Goal: Task Accomplishment & Management: Use online tool/utility

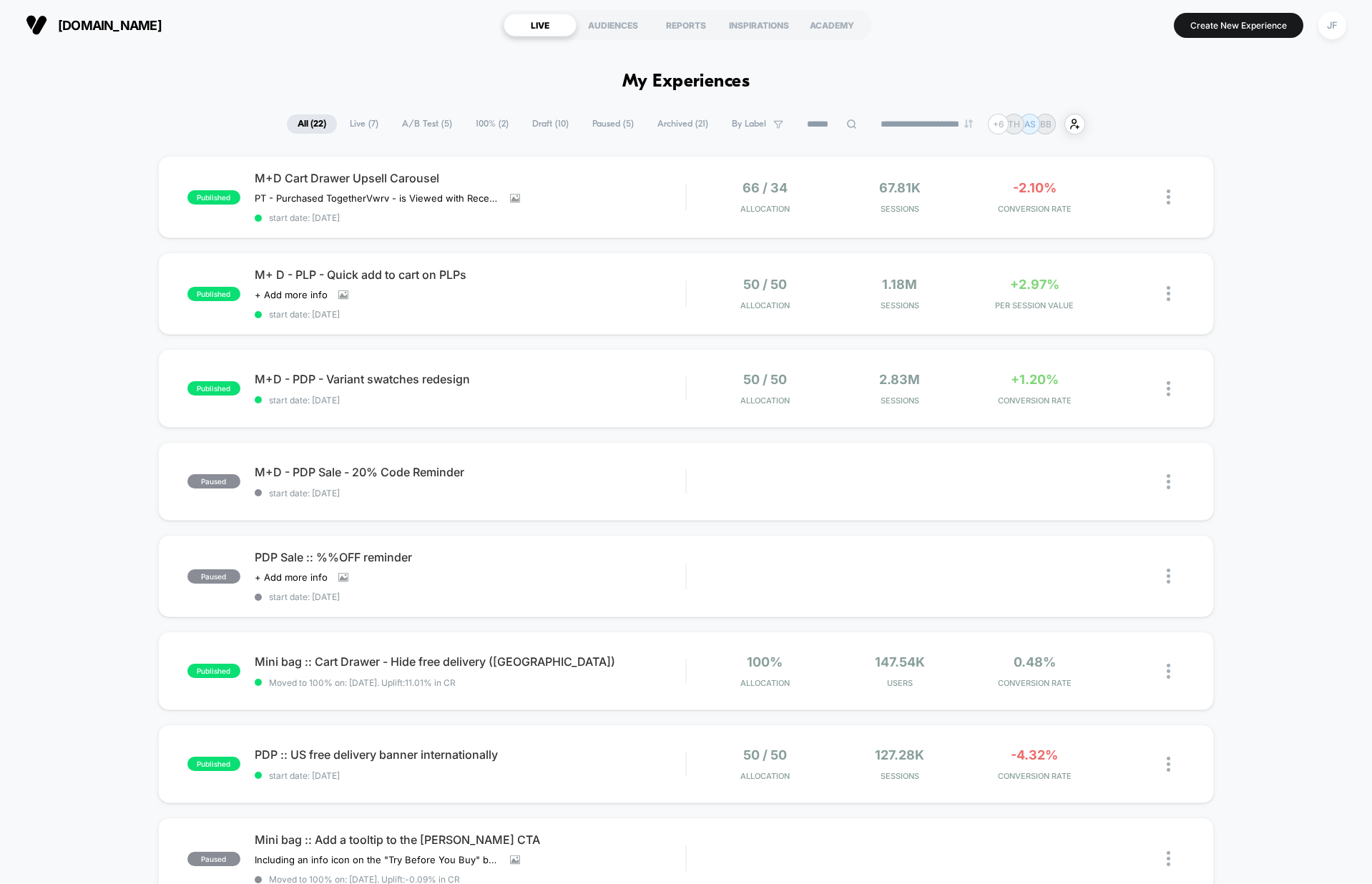
click at [530, 120] on span "Draft ( 10 )" at bounding box center [551, 124] width 58 height 20
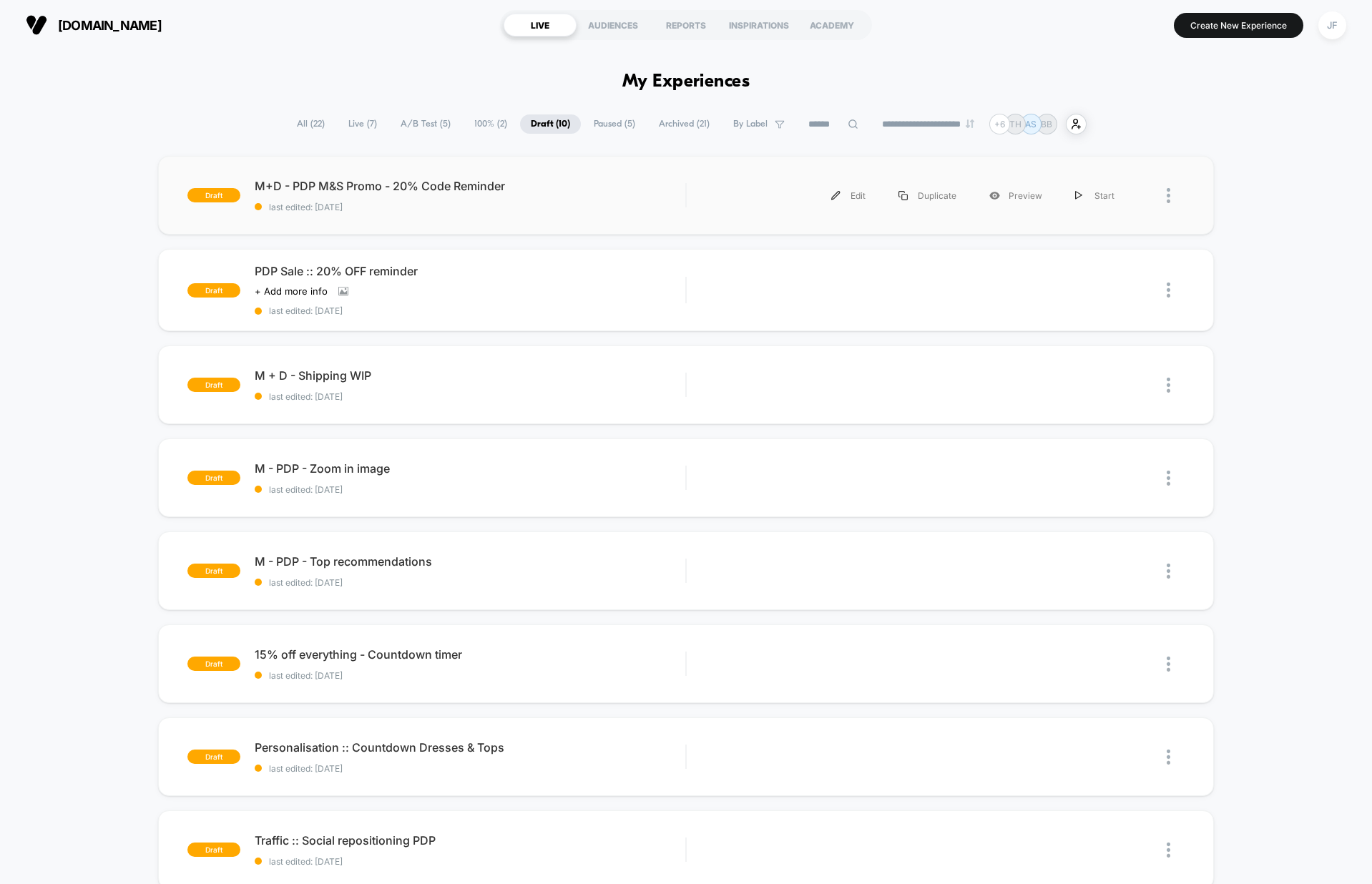
click at [488, 216] on div "draft M+D - PDP M&S Promo - 20% Code Reminder last edited: [DATE] Edit Duplicat…" at bounding box center [686, 195] width 1057 height 79
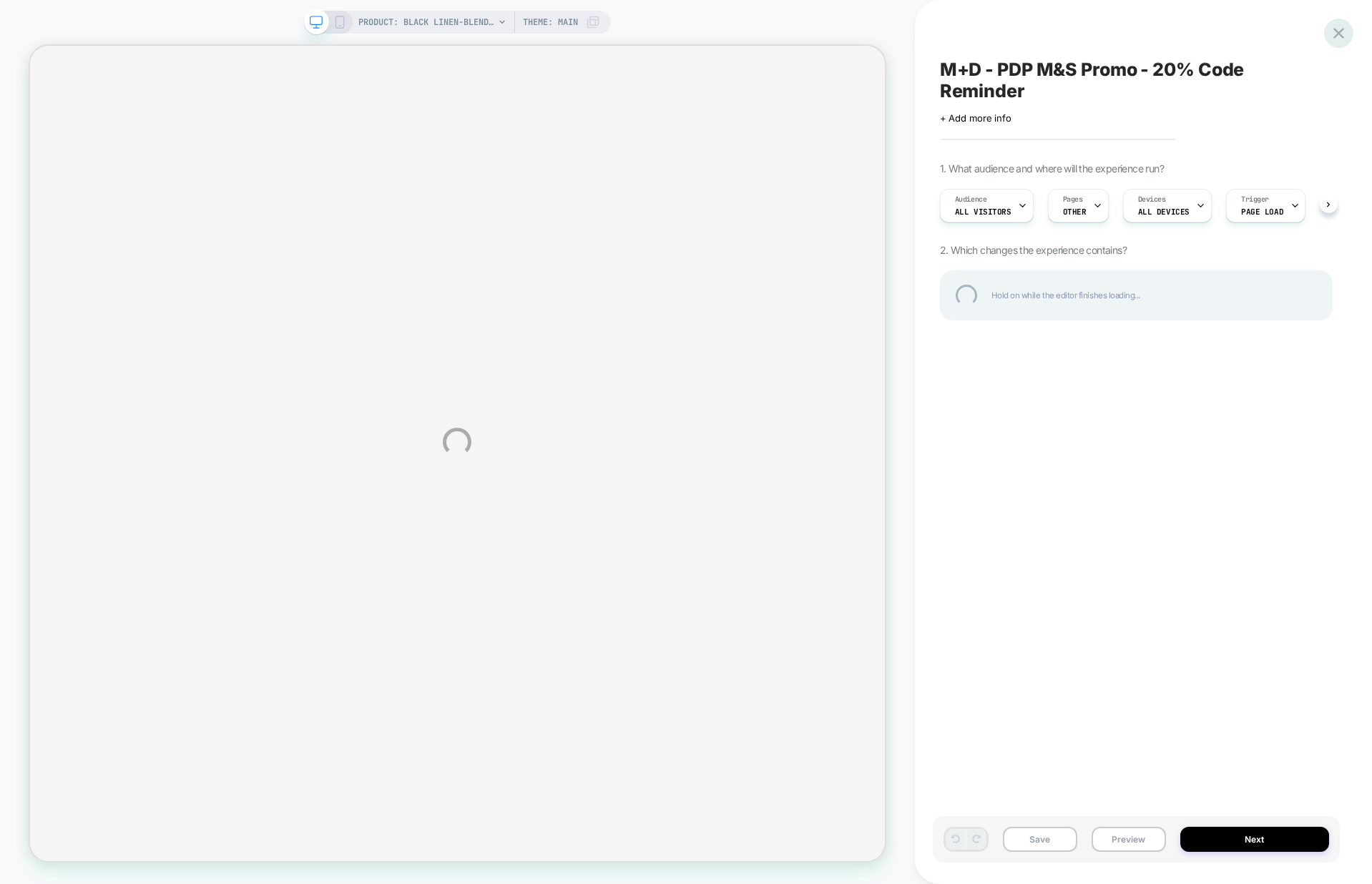
click at [1340, 31] on div at bounding box center [1339, 33] width 29 height 29
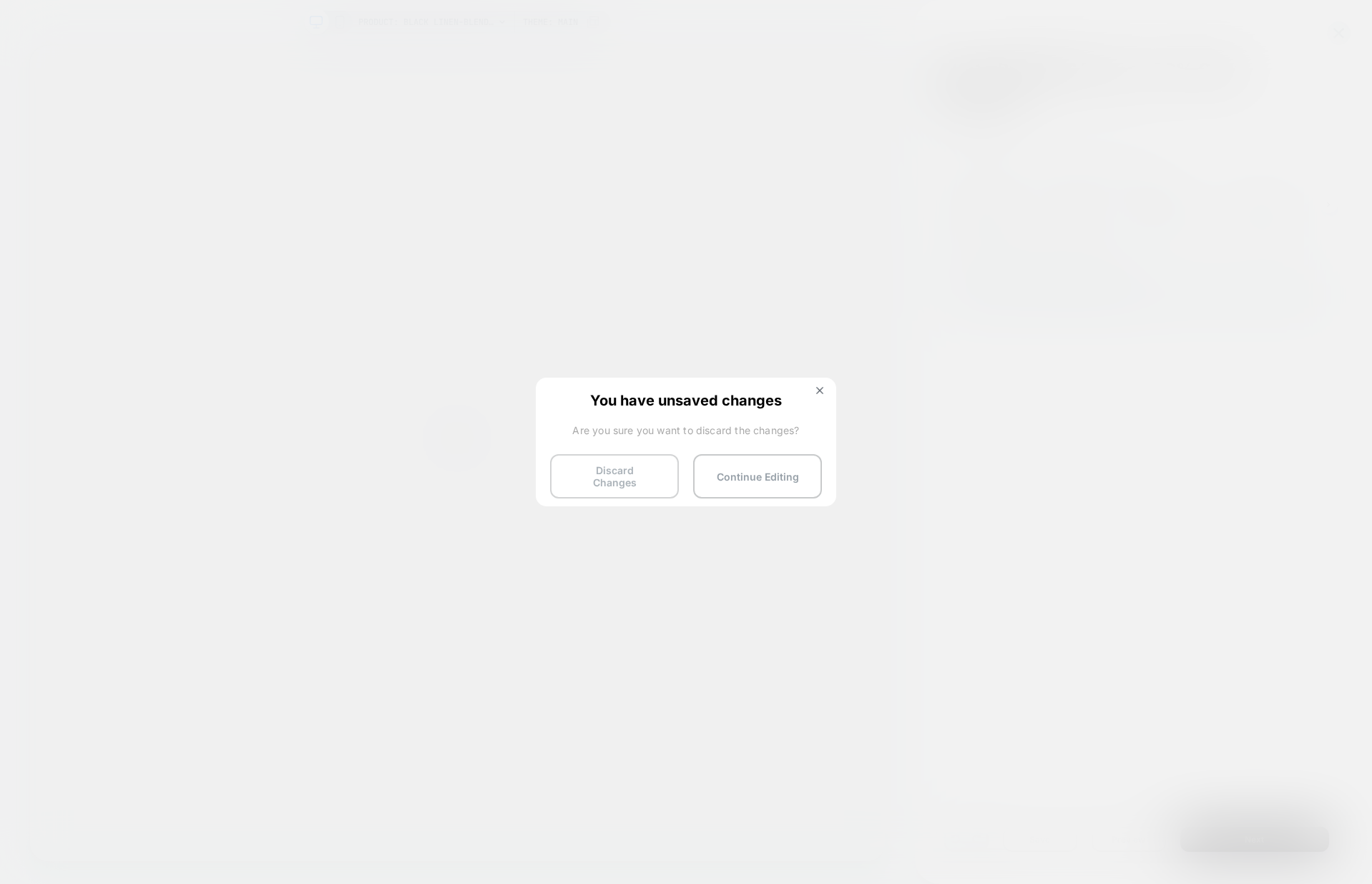
click at [636, 476] on button "Discard Changes" at bounding box center [614, 476] width 129 height 44
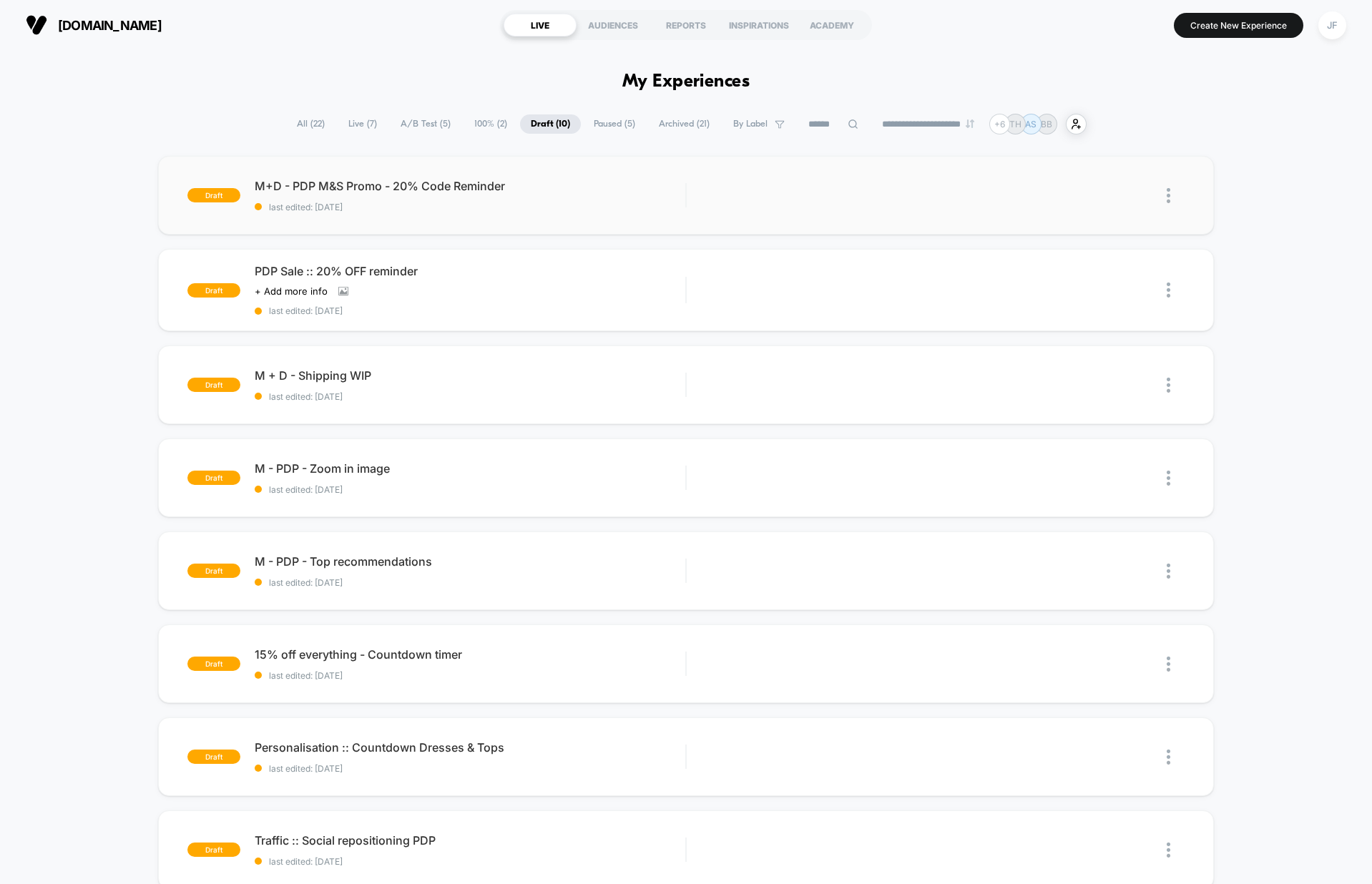
click at [1171, 195] on img at bounding box center [1168, 195] width 4 height 15
click at [1089, 266] on div "Delete" at bounding box center [1095, 262] width 129 height 32
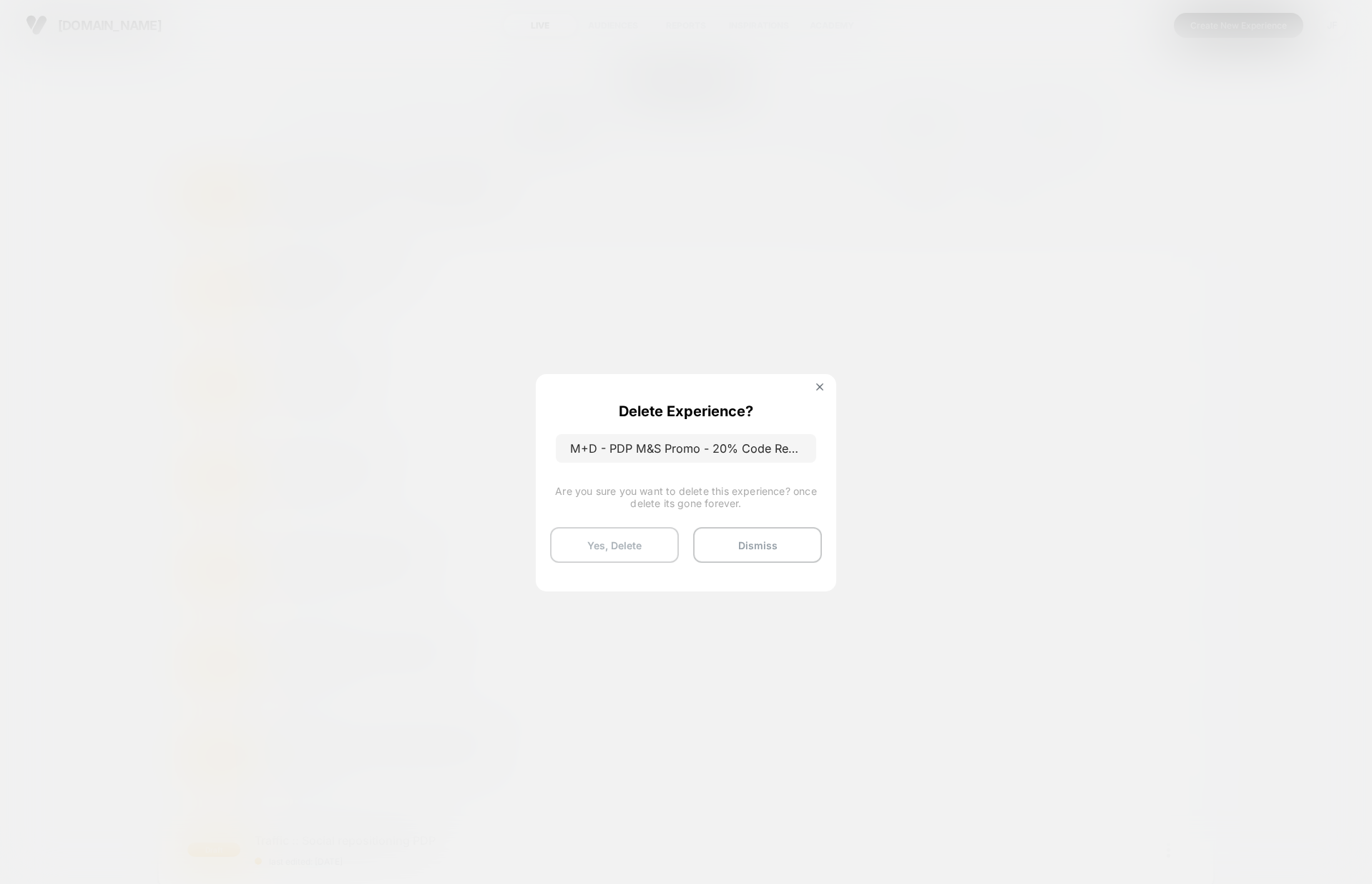
click at [628, 553] on button "Yes, Delete" at bounding box center [614, 544] width 129 height 35
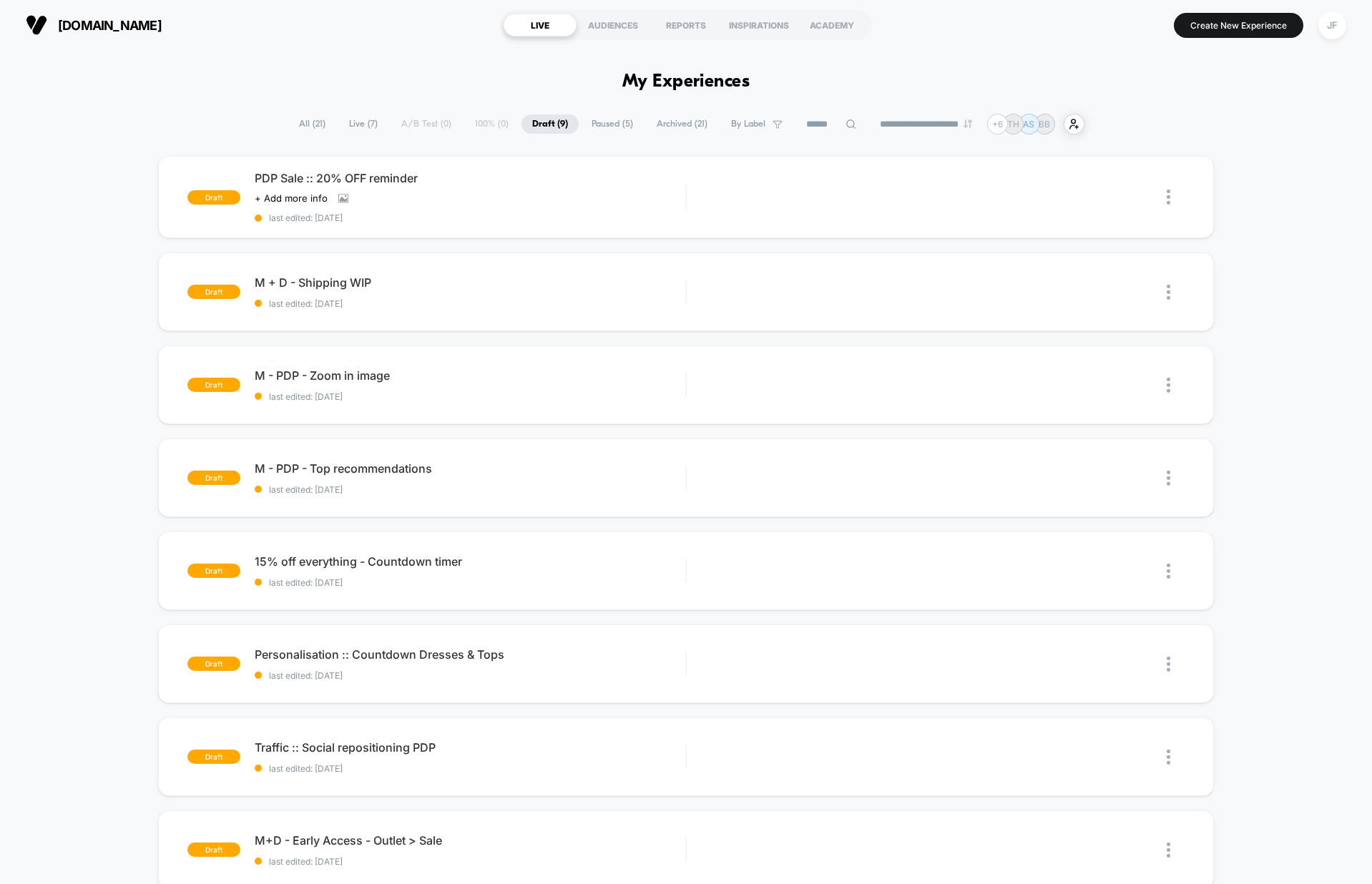
click at [304, 119] on span "All ( 21 )" at bounding box center [312, 124] width 48 height 20
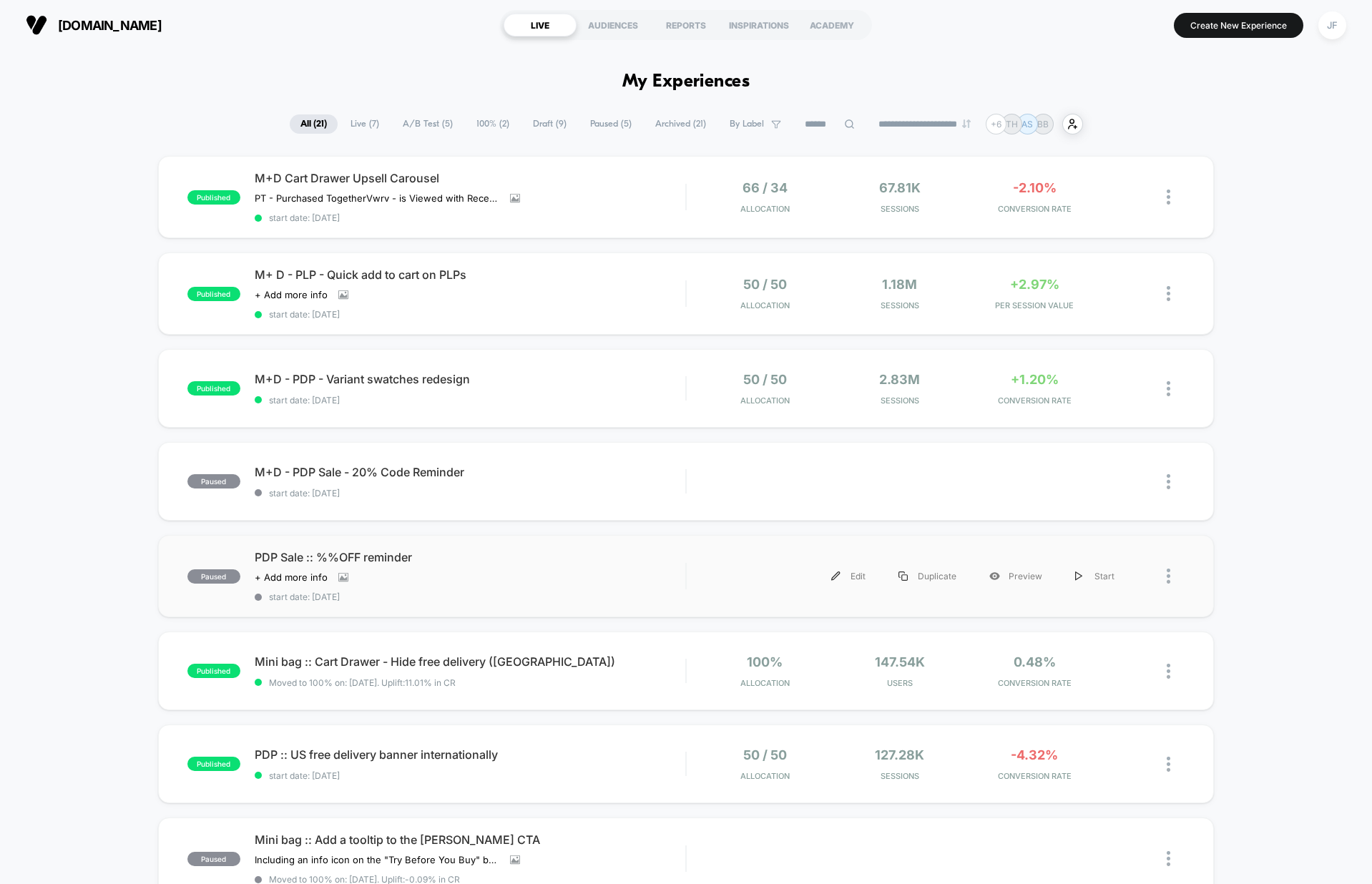
click at [764, 578] on div "Edit Duplicate Preview Start" at bounding box center [916, 576] width 430 height 32
click at [511, 582] on div "Click to view images Click to edit experience details + Add more info" at bounding box center [406, 577] width 302 height 12
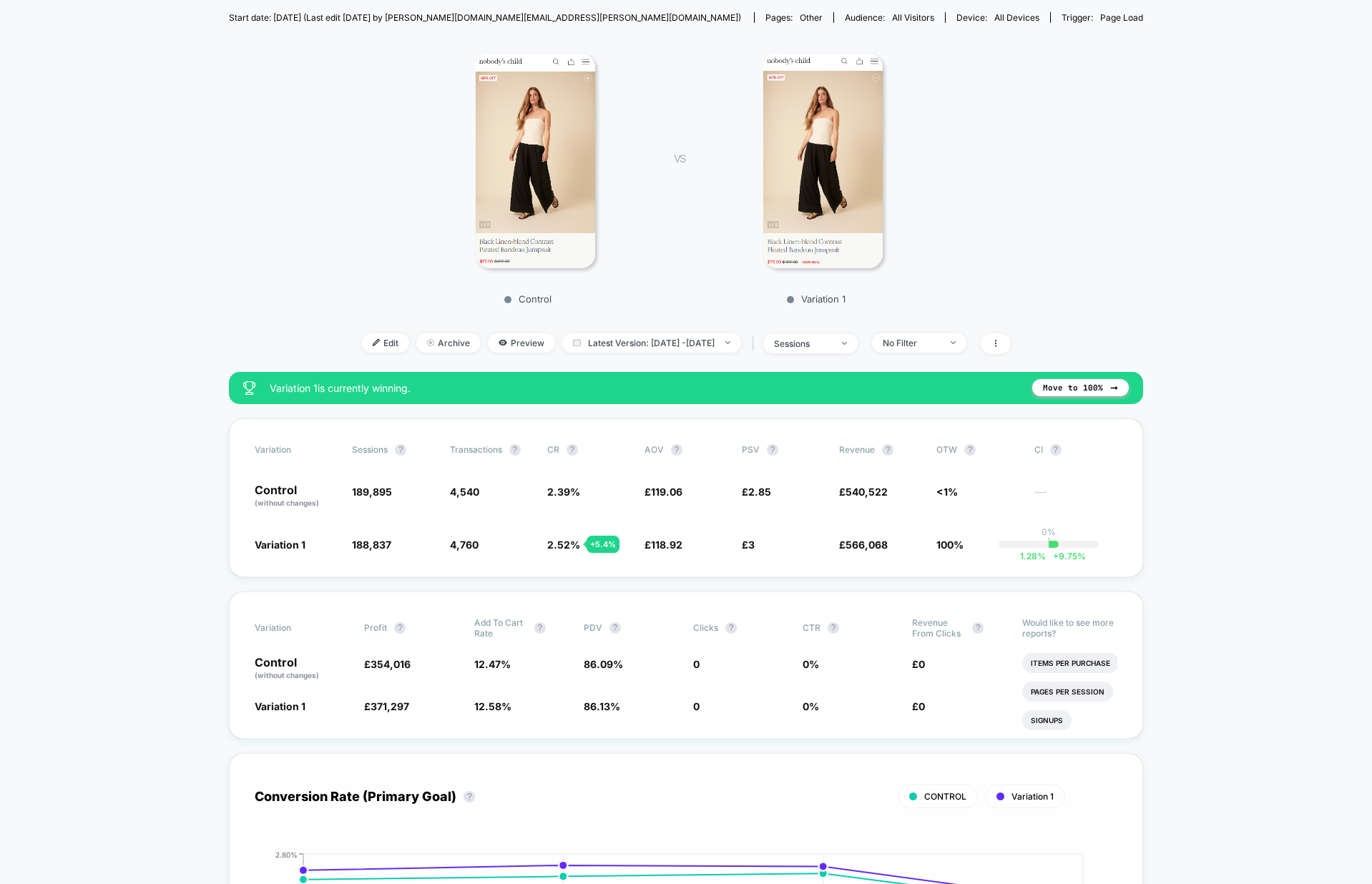
scroll to position [156, 0]
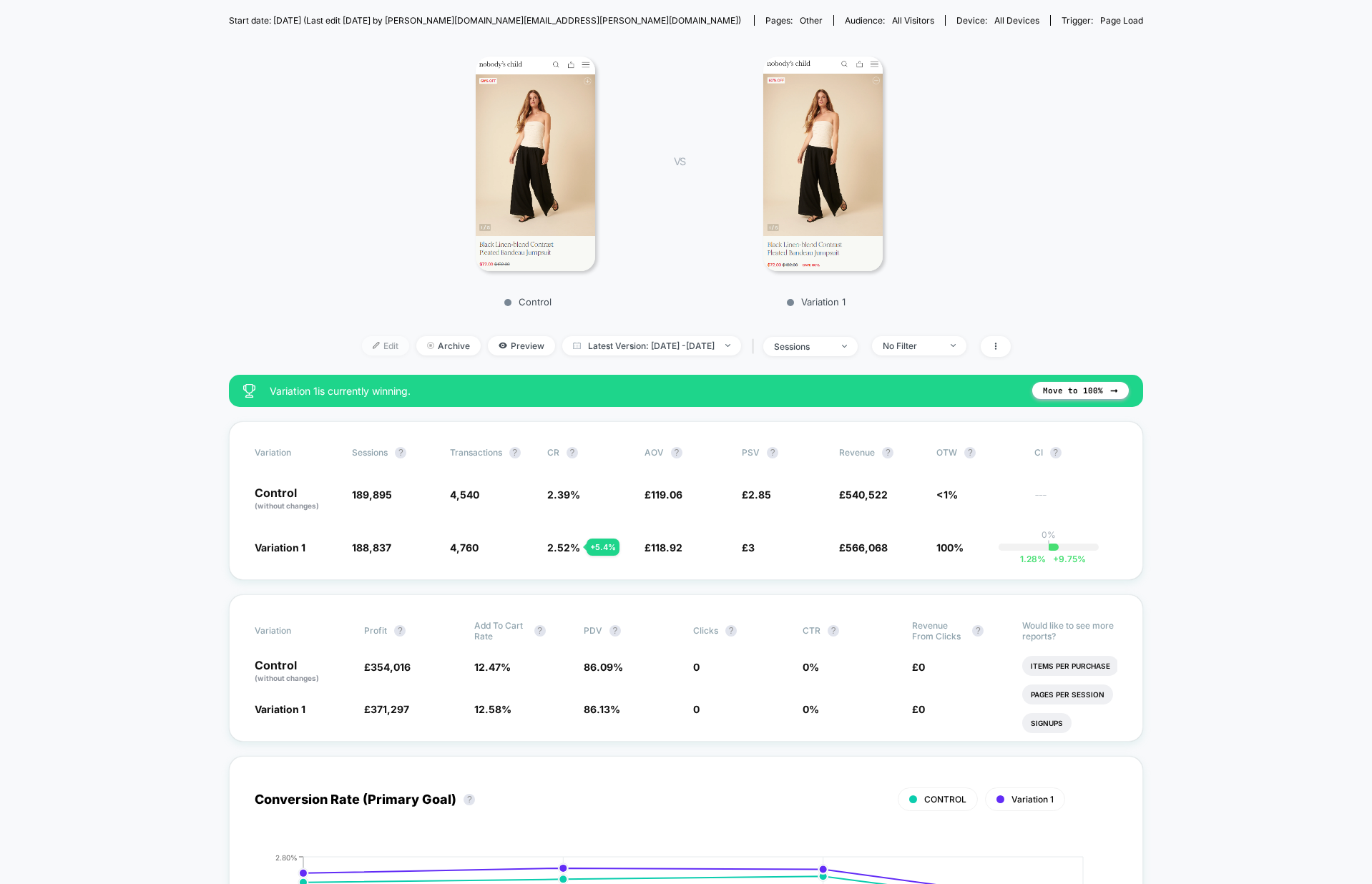
click at [370, 353] on span "Edit" at bounding box center [385, 345] width 47 height 20
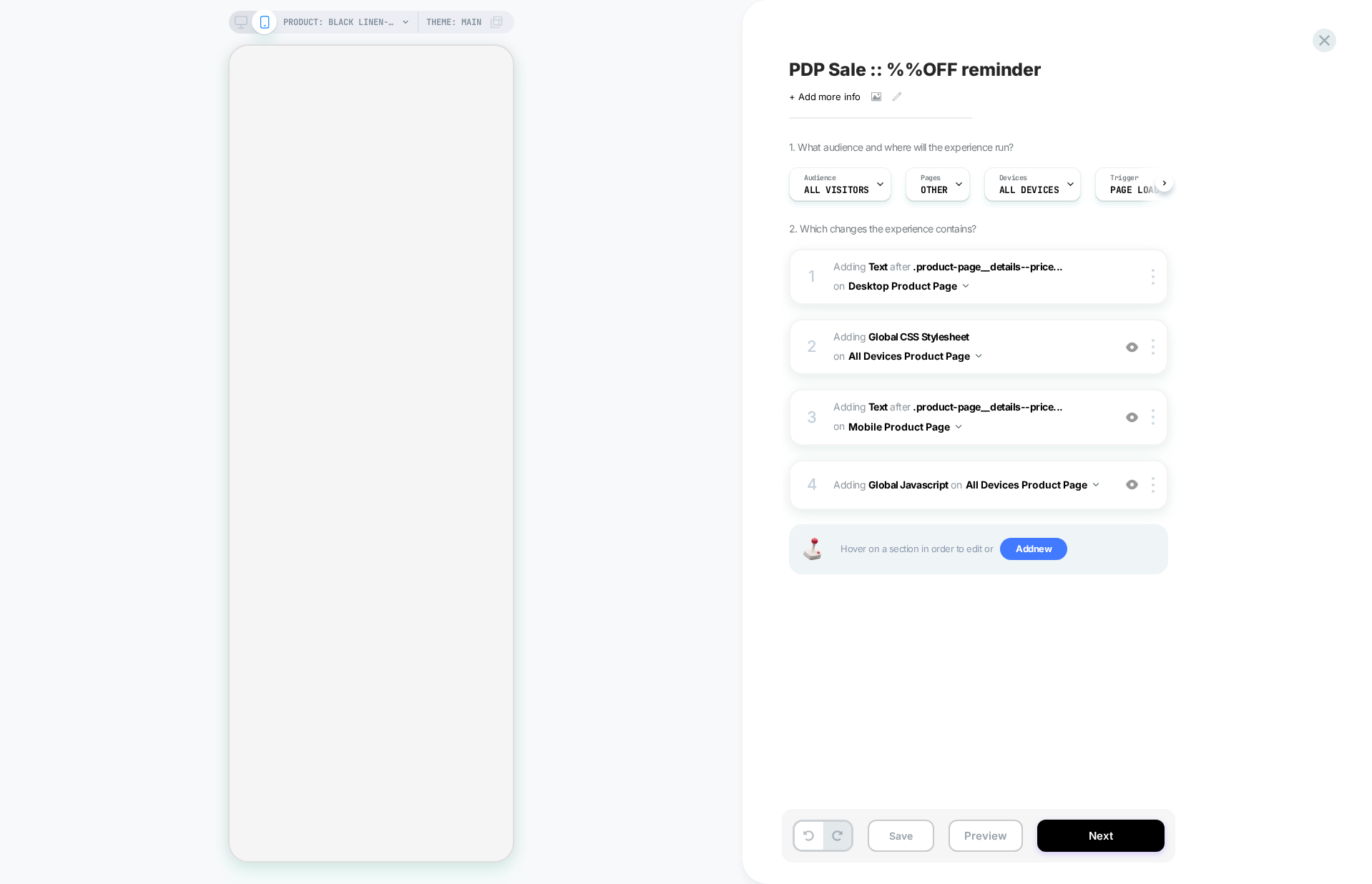
scroll to position [0, 1]
select select "**"
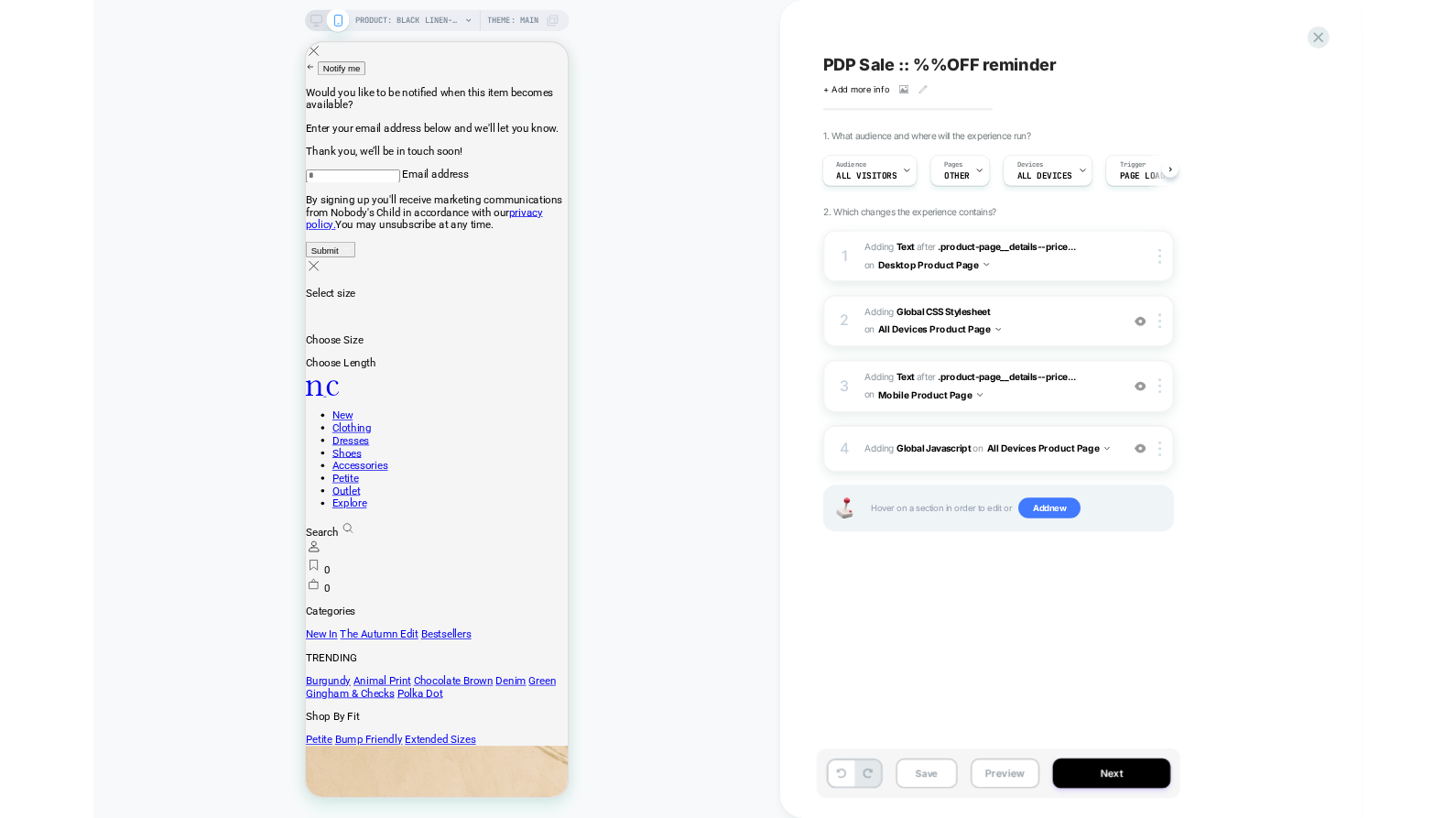
scroll to position [0, 0]
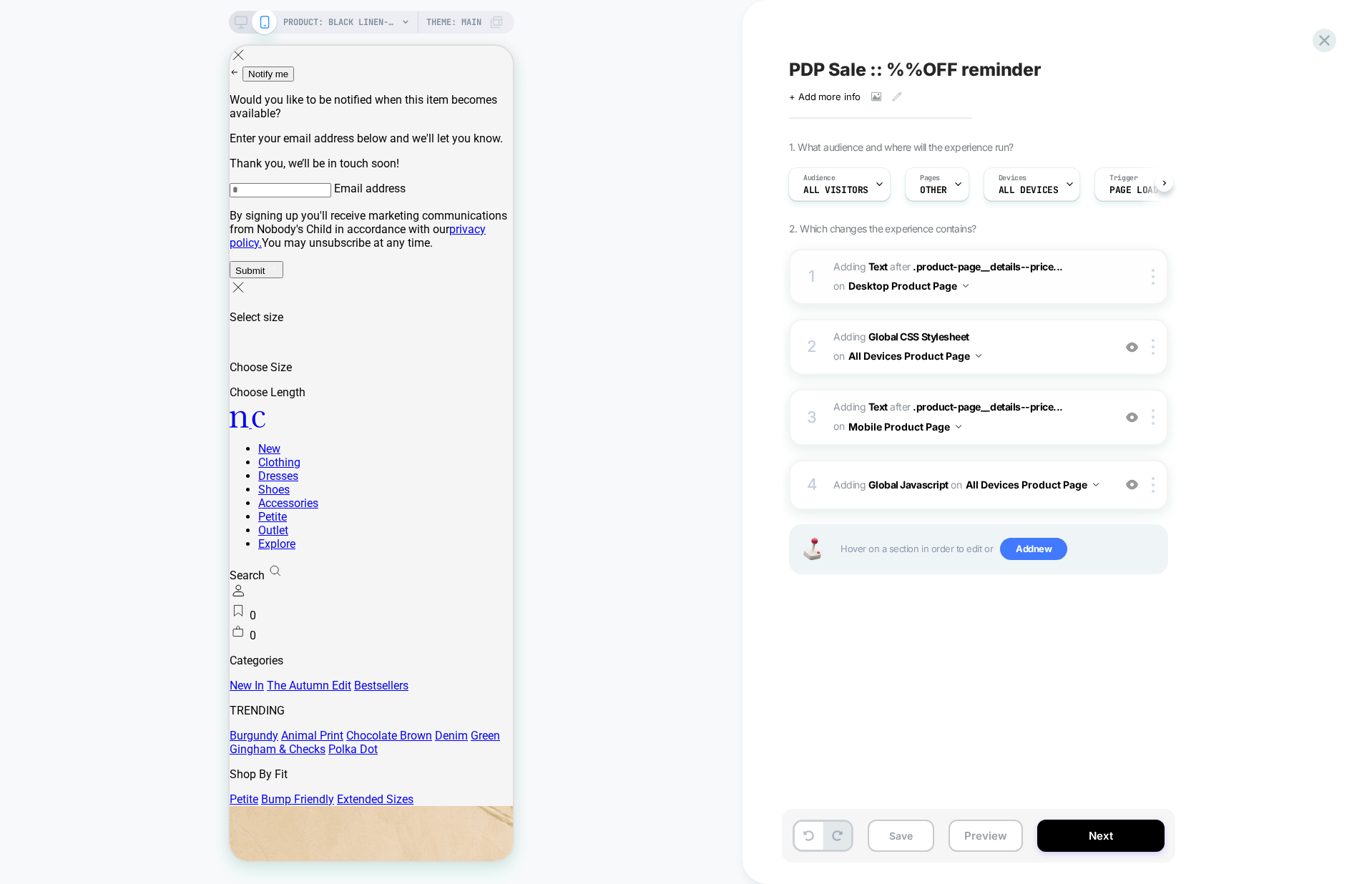
click at [952, 290] on button "Desktop Product Page" at bounding box center [908, 285] width 120 height 21
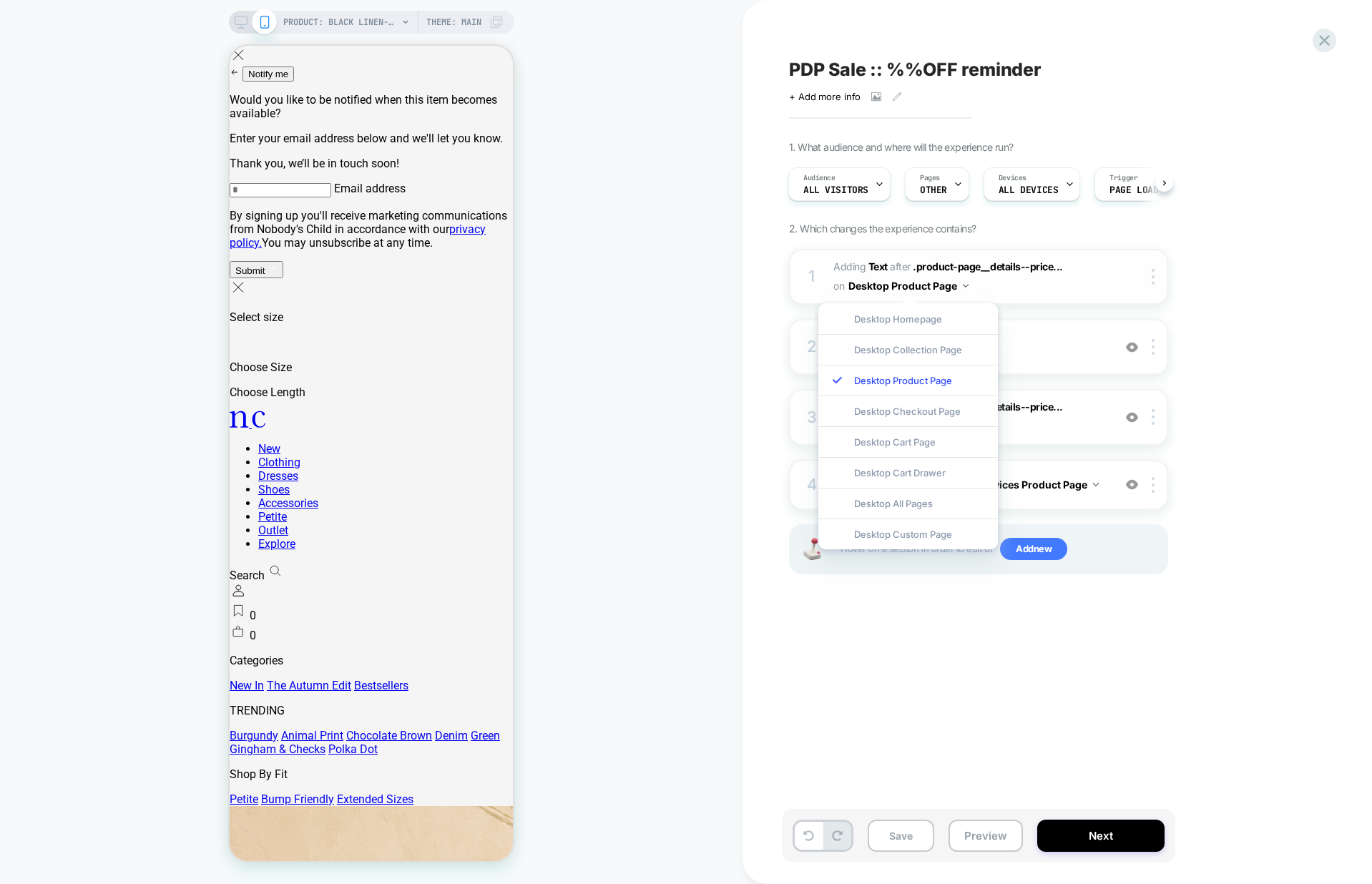
click at [963, 287] on button "Desktop Product Page" at bounding box center [908, 285] width 120 height 21
click at [977, 287] on span "#_loomi_addon_1753111143963_dup1754561357 Adding Text AFTER .product-page__deta…" at bounding box center [969, 277] width 272 height 38
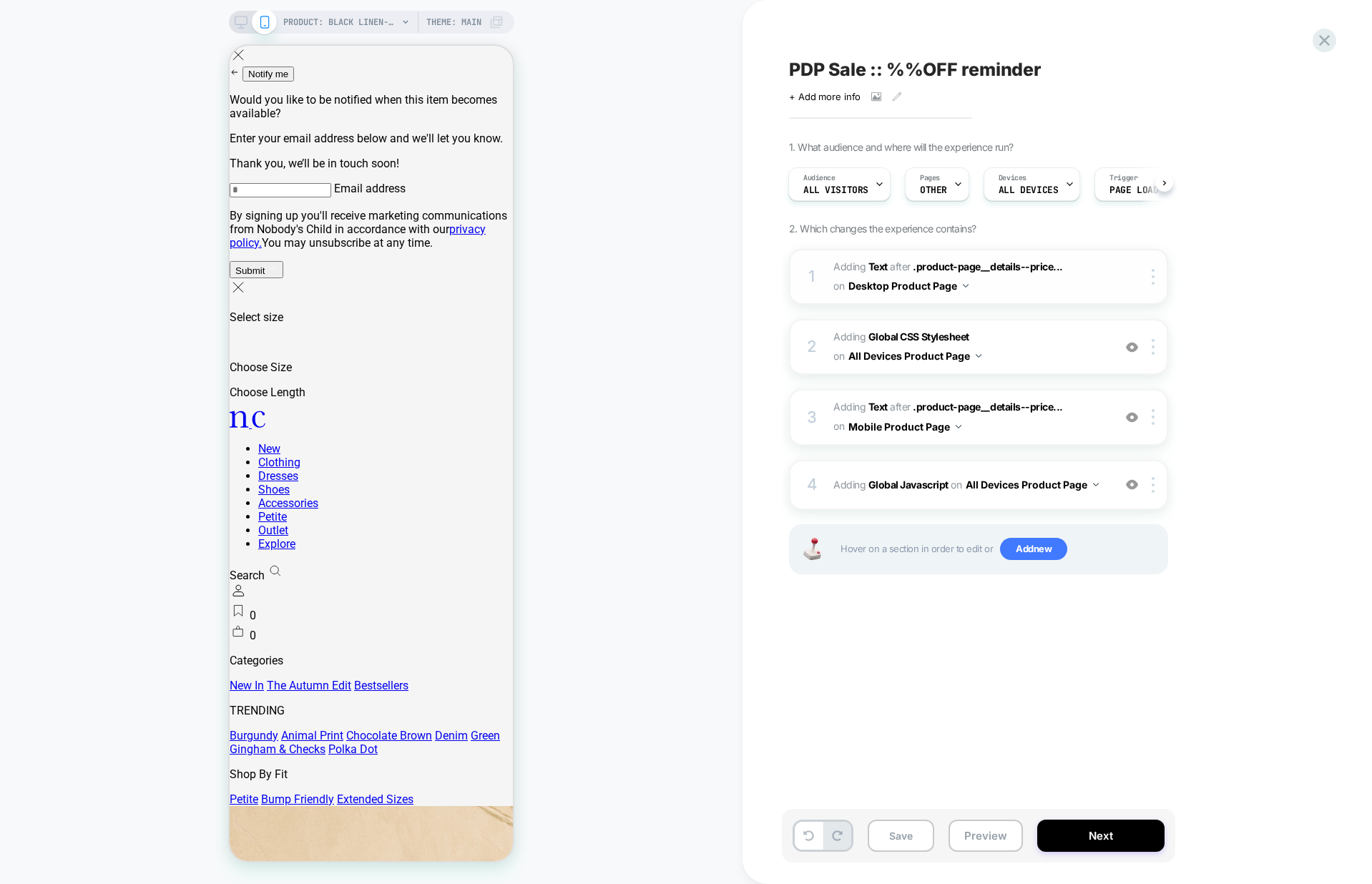
click at [966, 288] on button "Desktop Product Page" at bounding box center [908, 285] width 120 height 21
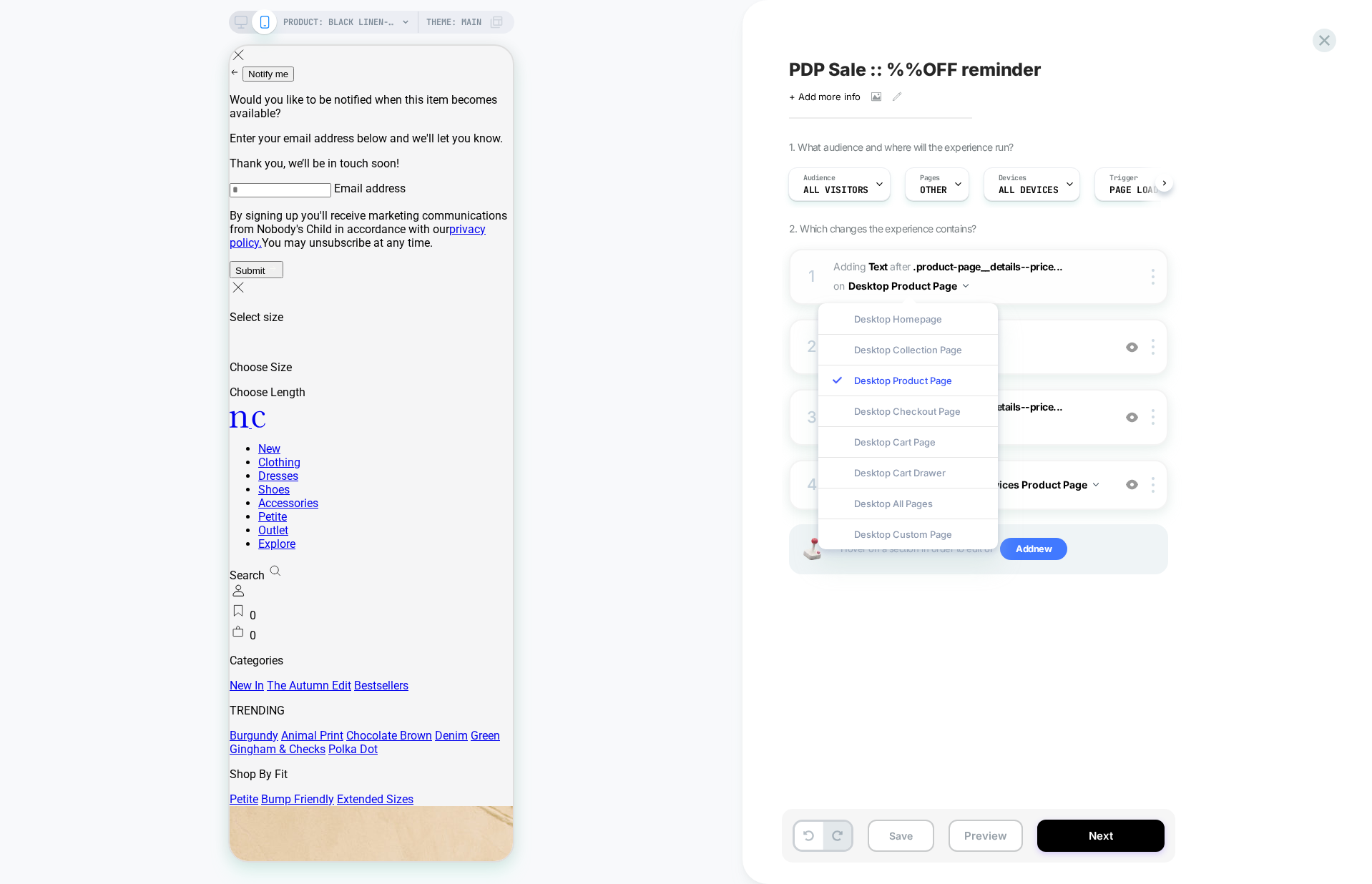
click at [1085, 285] on span "#_loomi_addon_1753111143963_dup1754561357 Adding Text AFTER .product-page__deta…" at bounding box center [969, 277] width 272 height 38
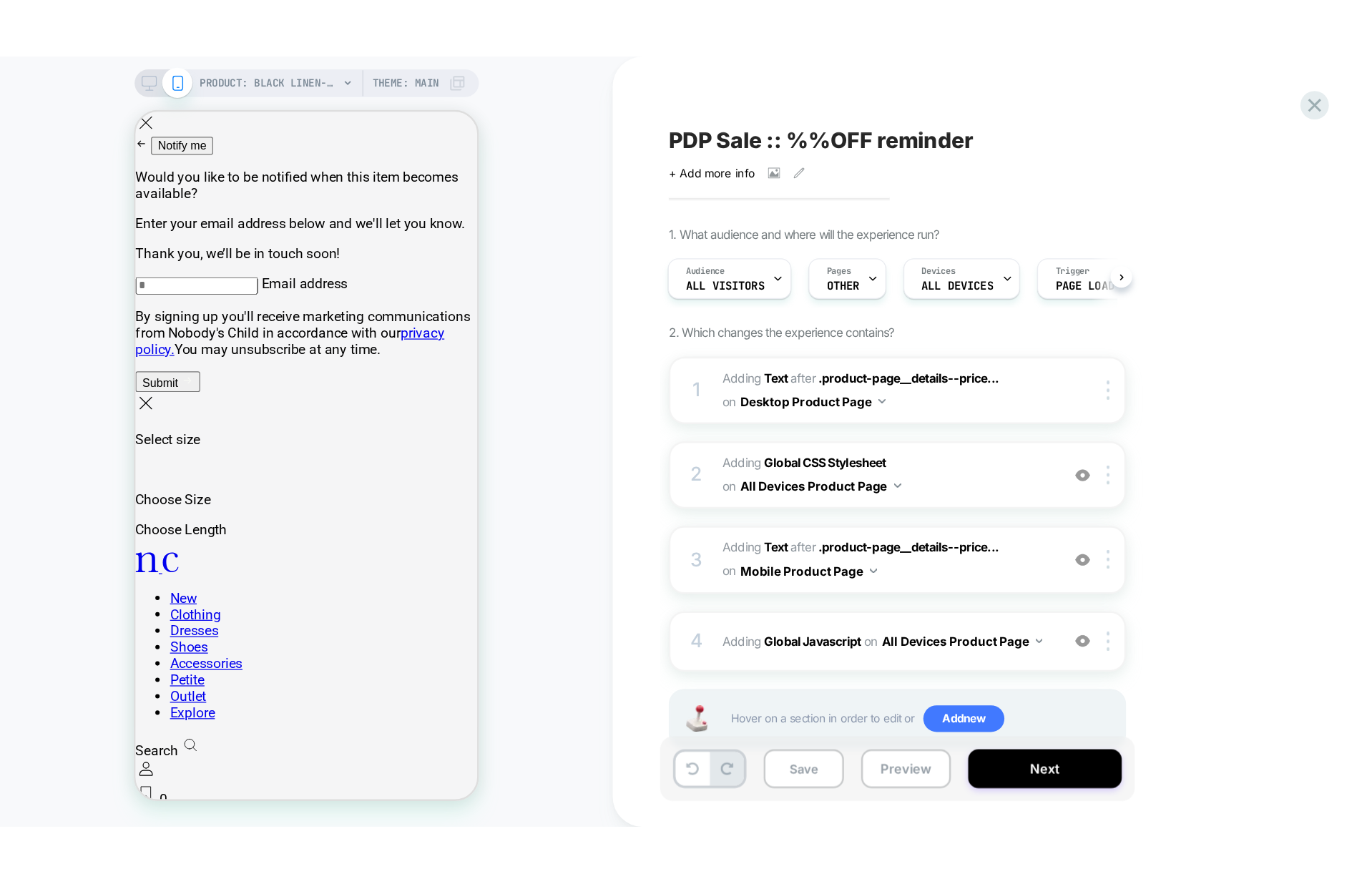
scroll to position [0, 1]
